Goal: Transaction & Acquisition: Download file/media

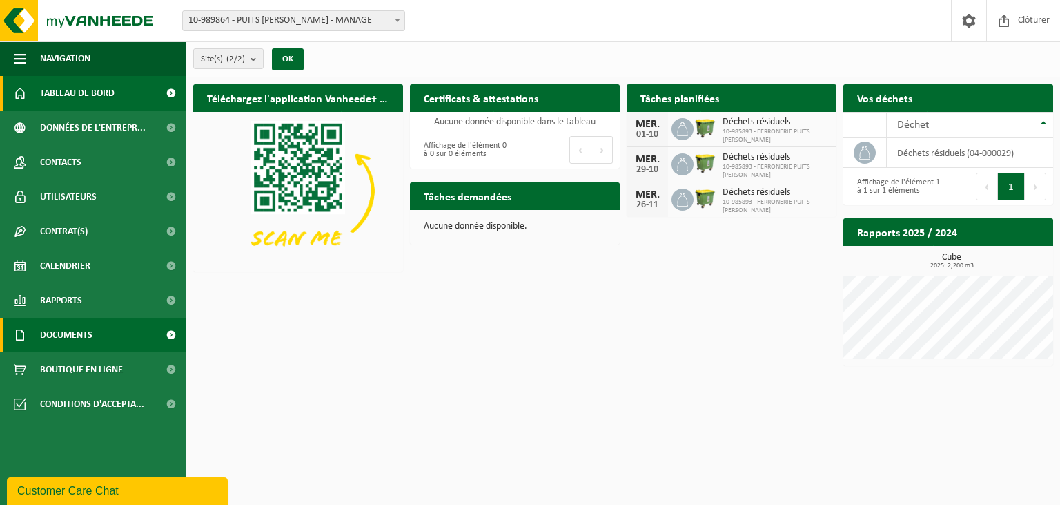
click at [81, 338] on span "Documents" at bounding box center [66, 334] width 52 height 35
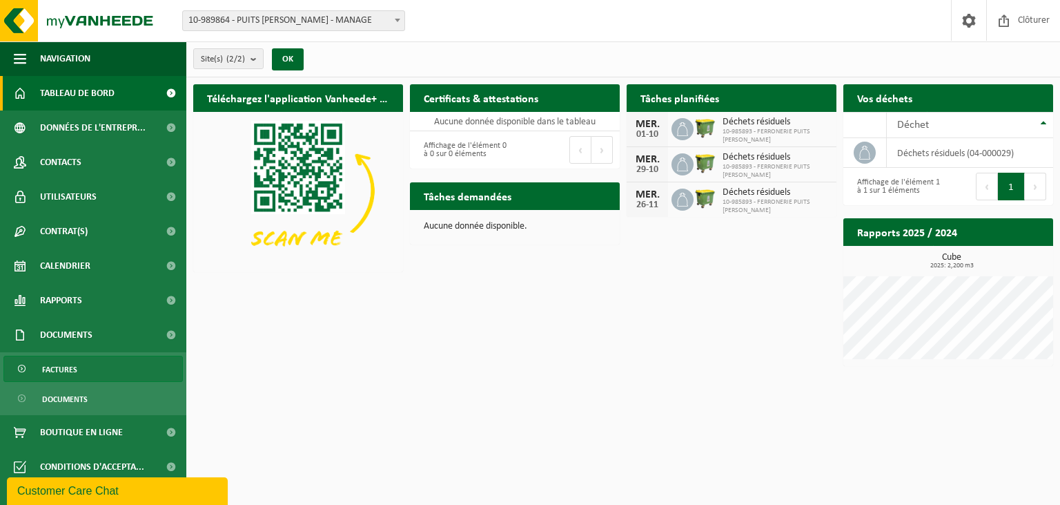
click at [86, 371] on link "Factures" at bounding box center [92, 368] width 179 height 26
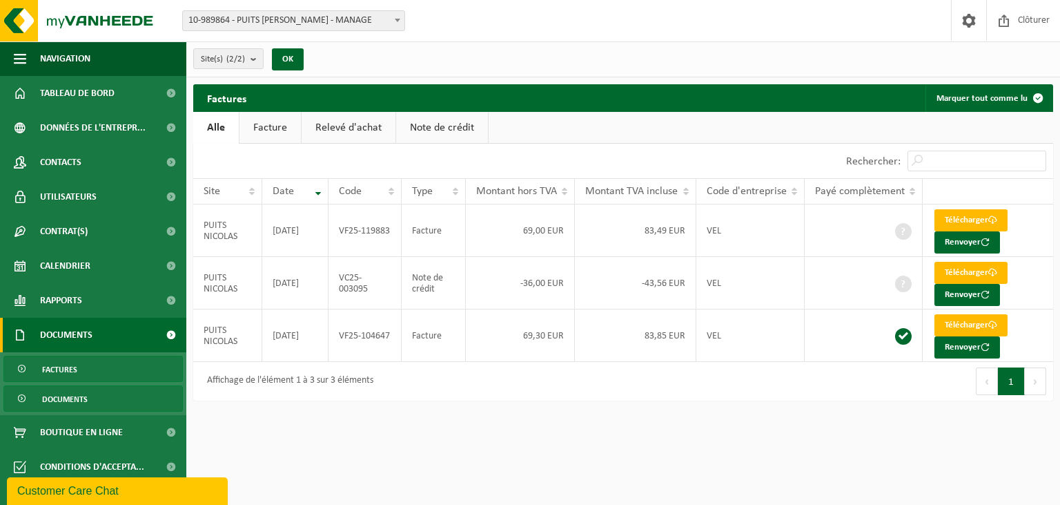
click at [87, 396] on span "Documents" at bounding box center [65, 399] width 46 height 26
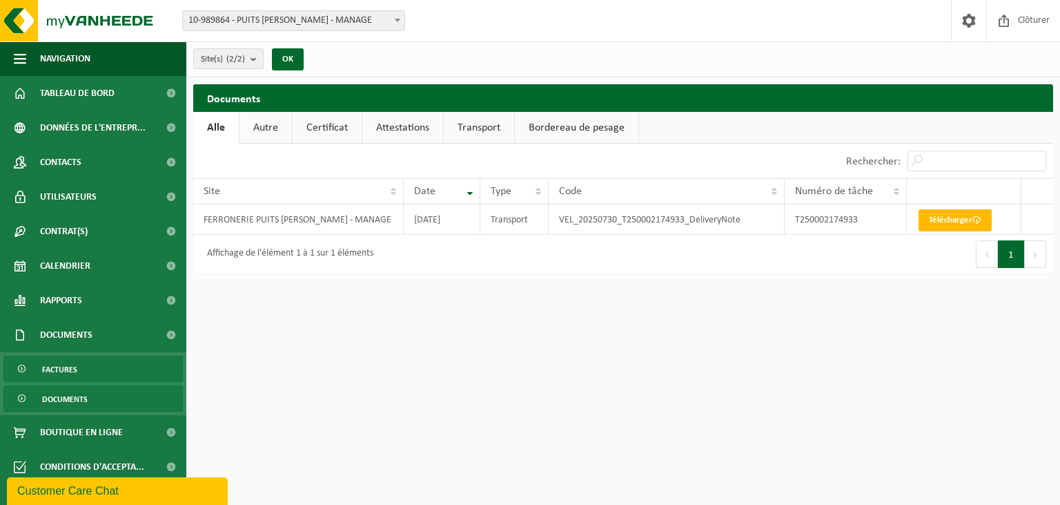
click at [92, 367] on link "Factures" at bounding box center [92, 368] width 179 height 26
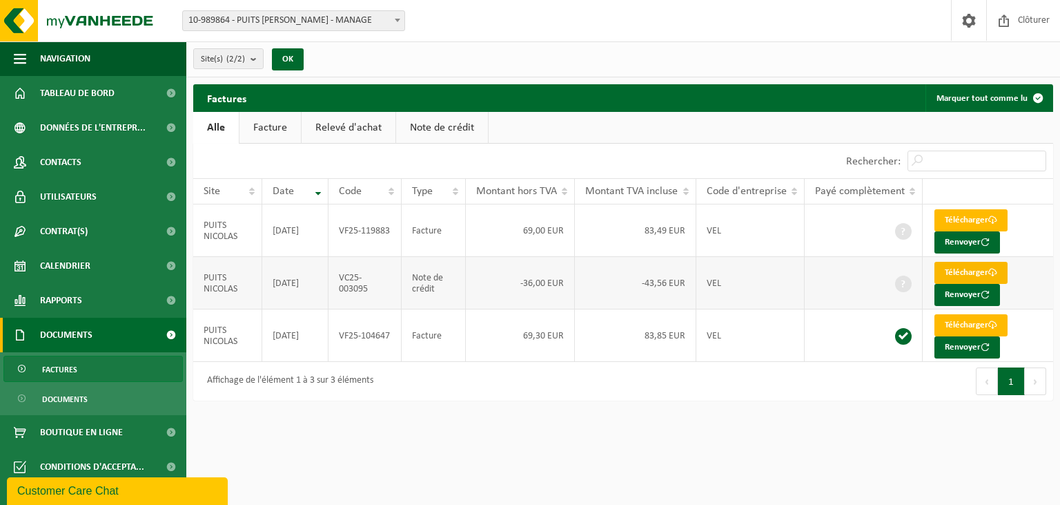
click at [972, 268] on link "Télécharger" at bounding box center [971, 273] width 73 height 22
click at [950, 218] on link "Télécharger" at bounding box center [971, 220] width 73 height 22
click at [85, 88] on span "Tableau de bord" at bounding box center [77, 93] width 75 height 35
